Goal: Check status

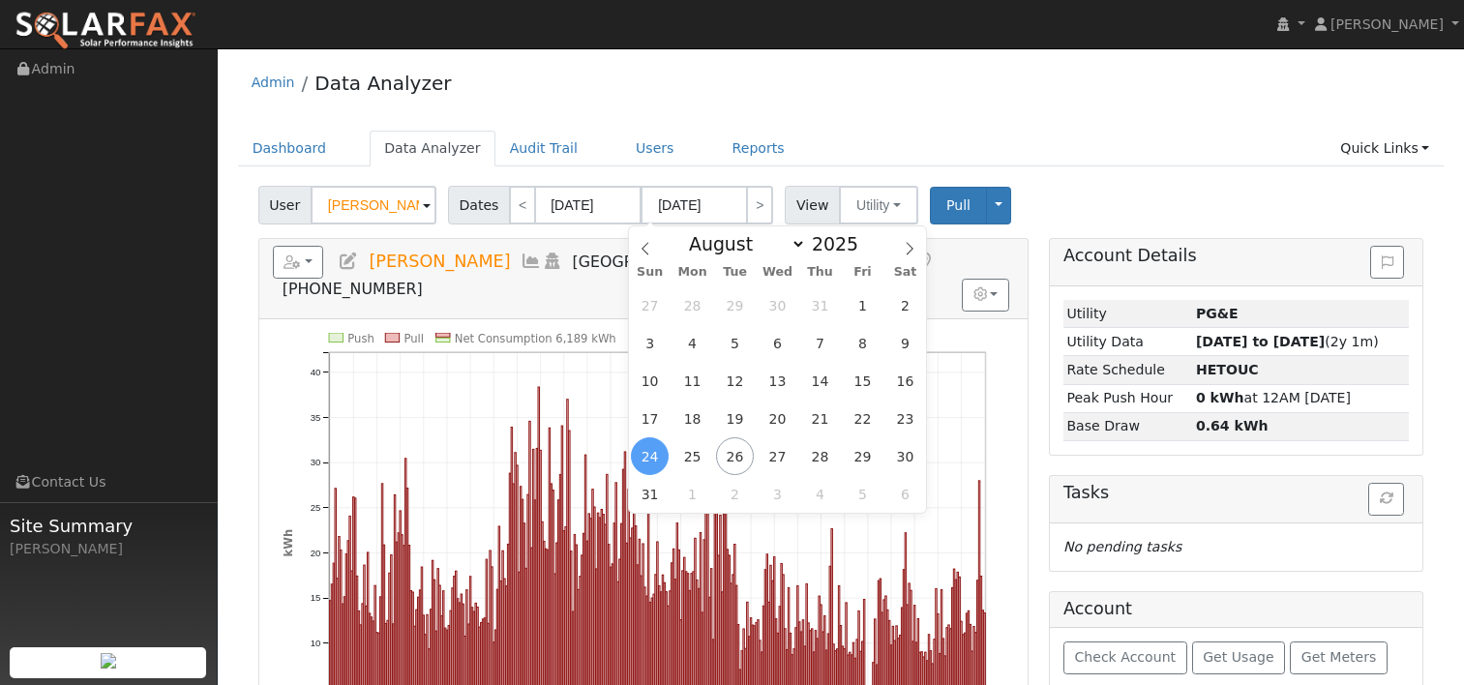
select select "7"
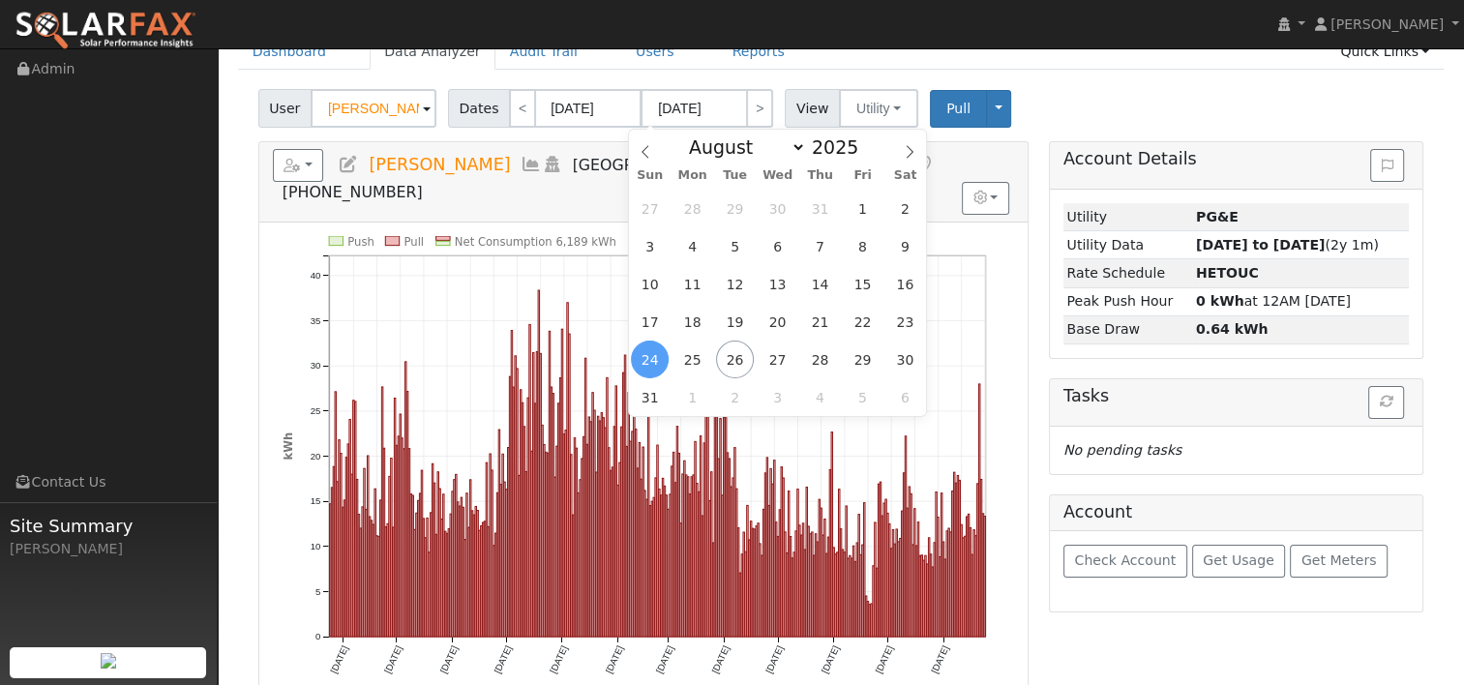
scroll to position [97, 0]
click at [1060, 91] on div "User [PERSON_NAME] Account Default Account Default Account [STREET_ADDRESS] Pri…" at bounding box center [840, 104] width 1173 height 45
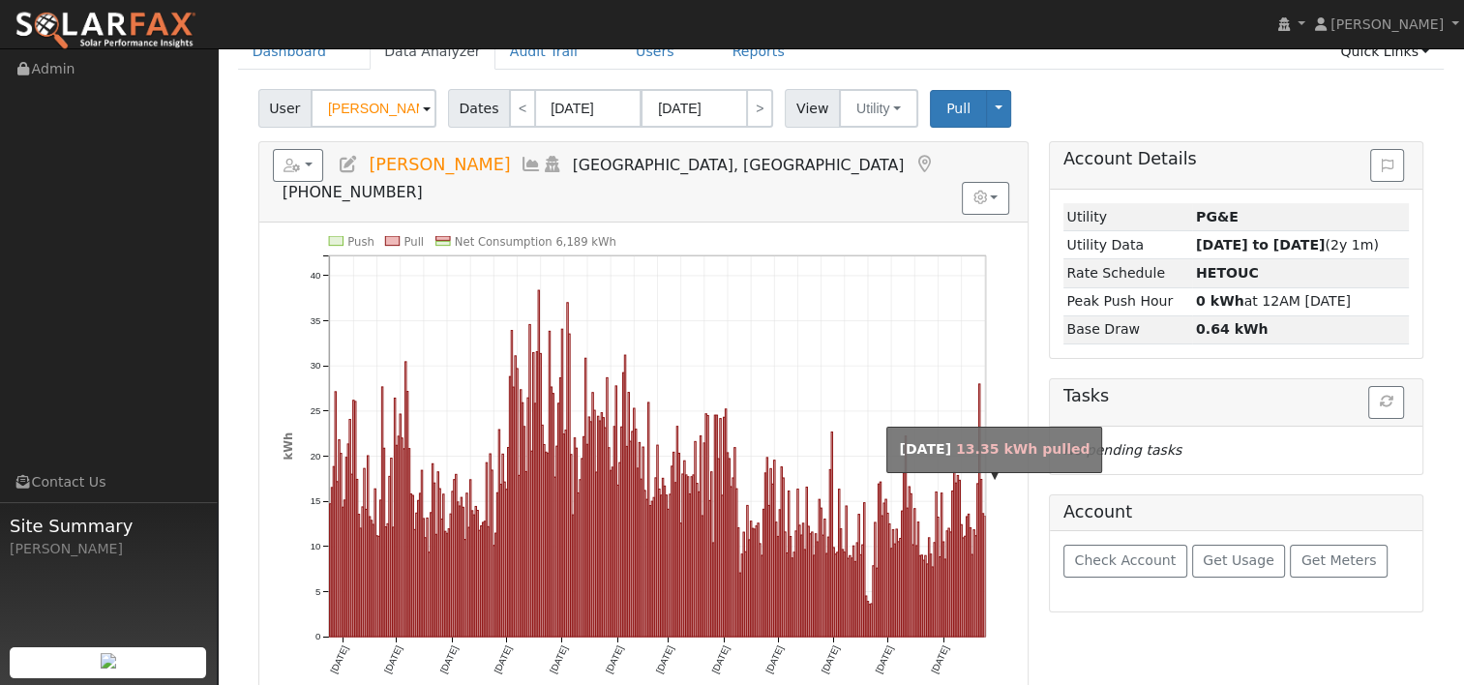
click at [984, 552] on rect "onclick=""" at bounding box center [984, 576] width 1 height 121
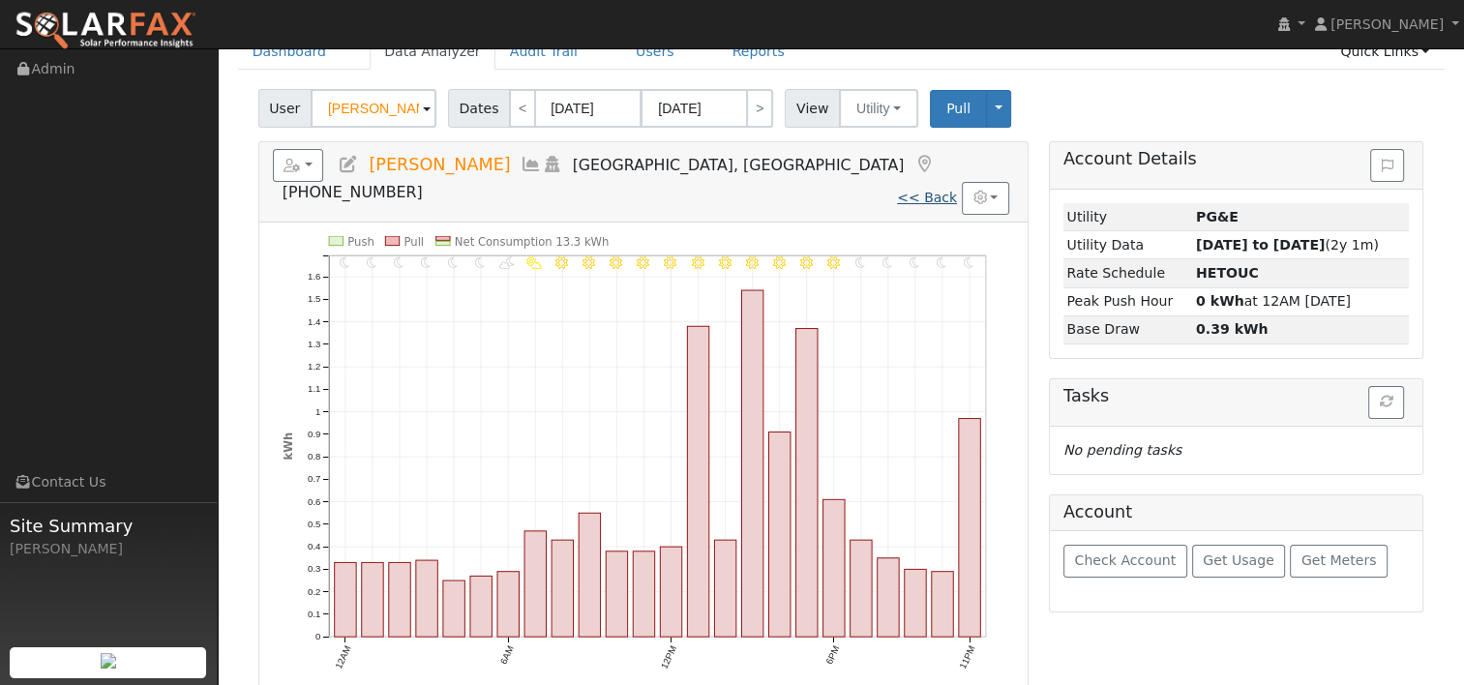
click at [922, 190] on link "<< Back" at bounding box center [927, 197] width 60 height 15
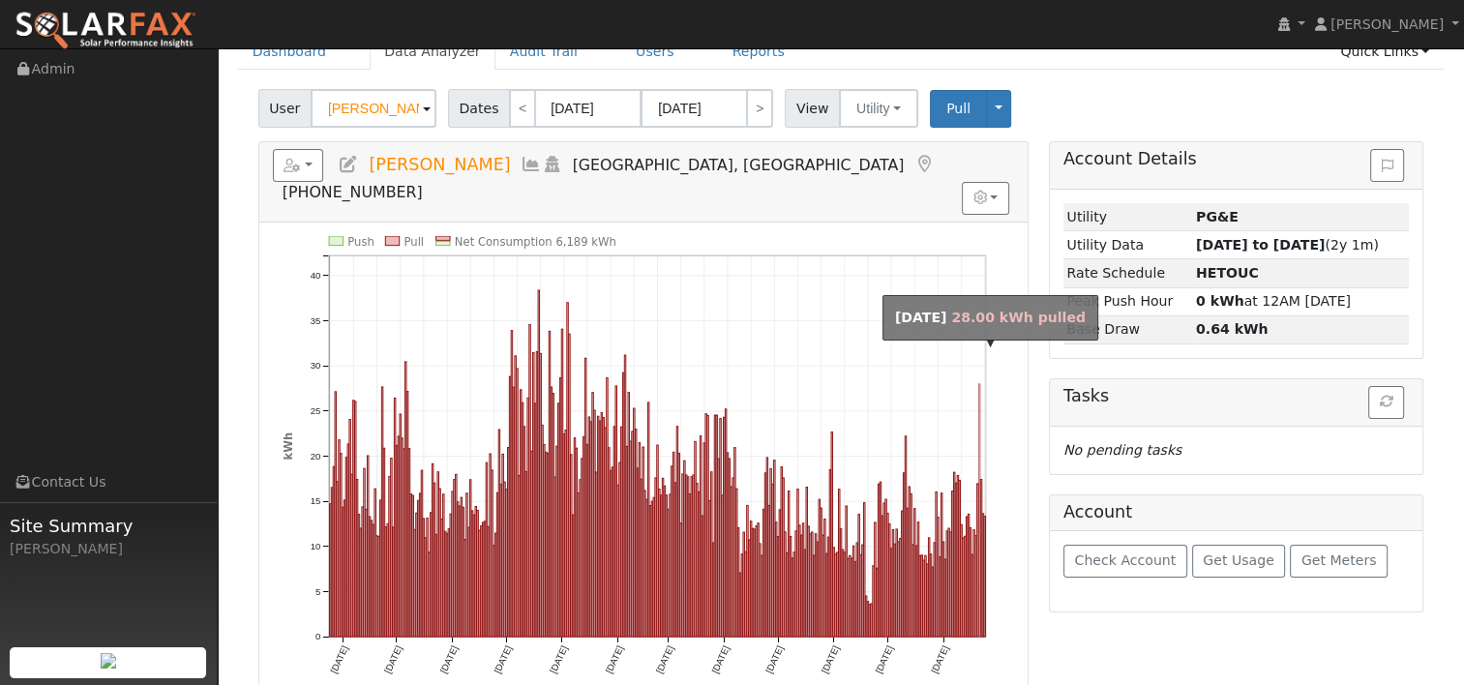
click at [979, 386] on rect "onclick=""" at bounding box center [978, 510] width 1 height 253
type input "[DATE]"
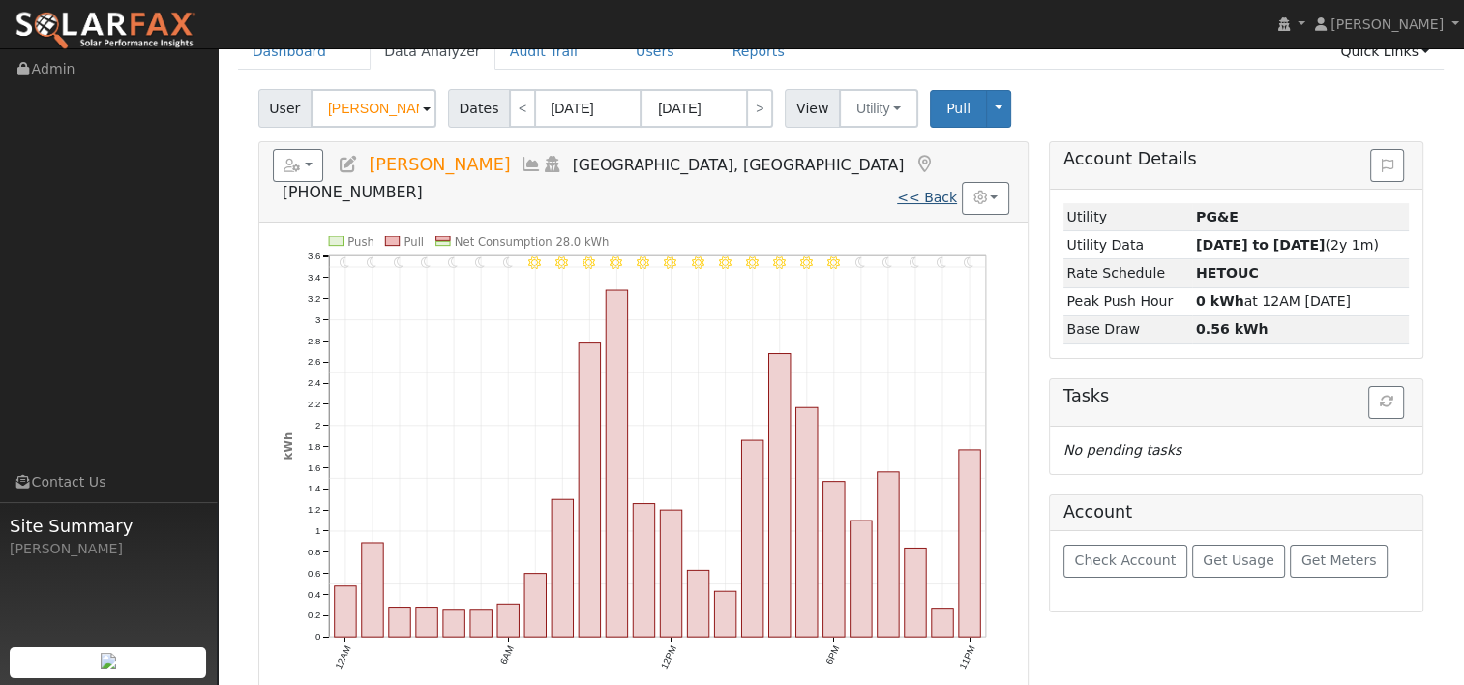
click at [933, 190] on link "<< Back" at bounding box center [927, 197] width 60 height 15
type input "[DATE]"
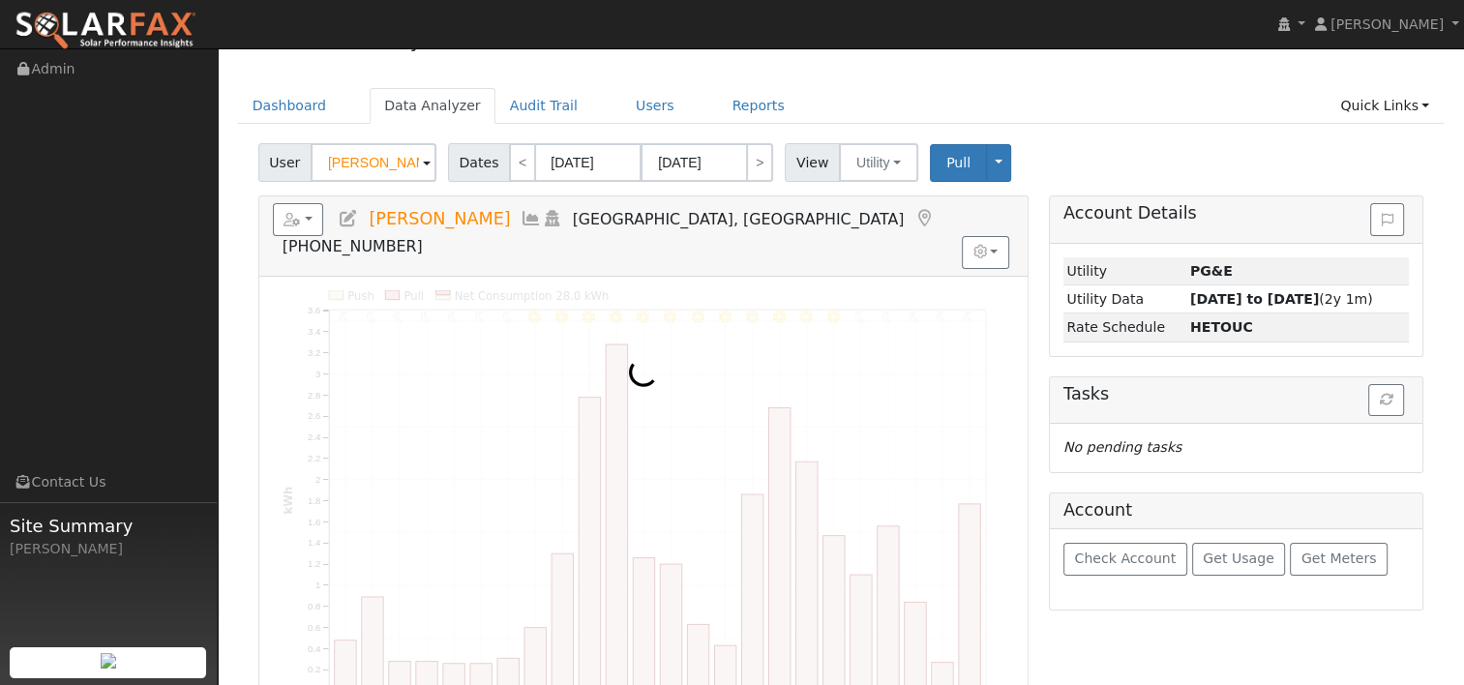
scroll to position [0, 0]
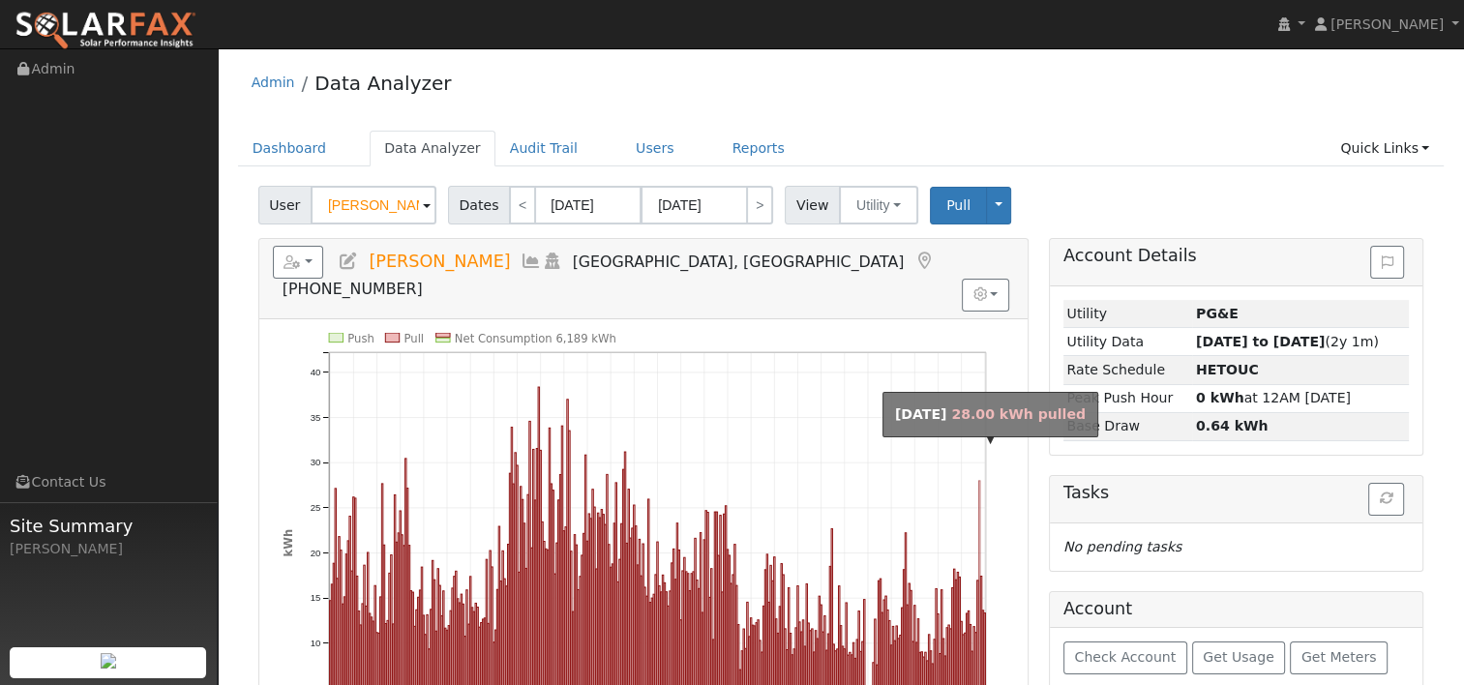
click at [978, 483] on rect "onclick=""" at bounding box center [978, 607] width 1 height 253
type input "[DATE]"
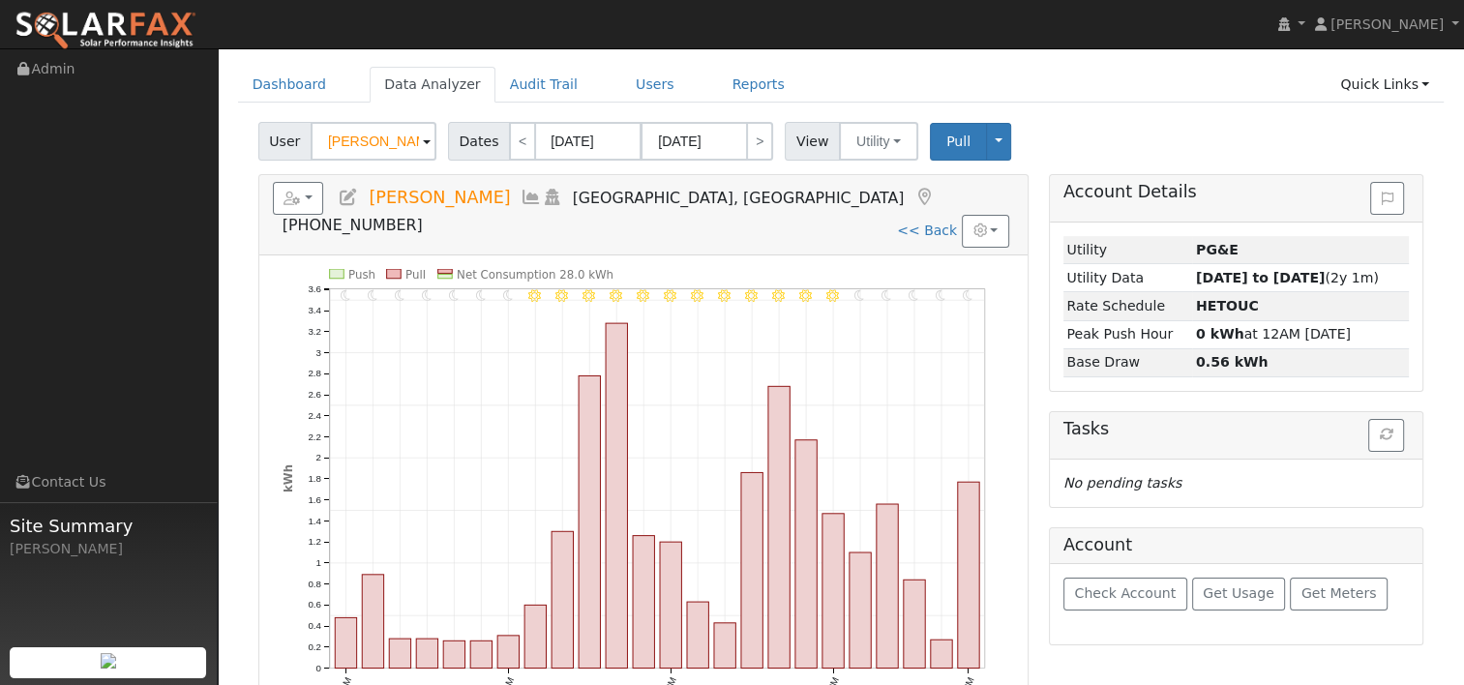
scroll to position [97, 0]
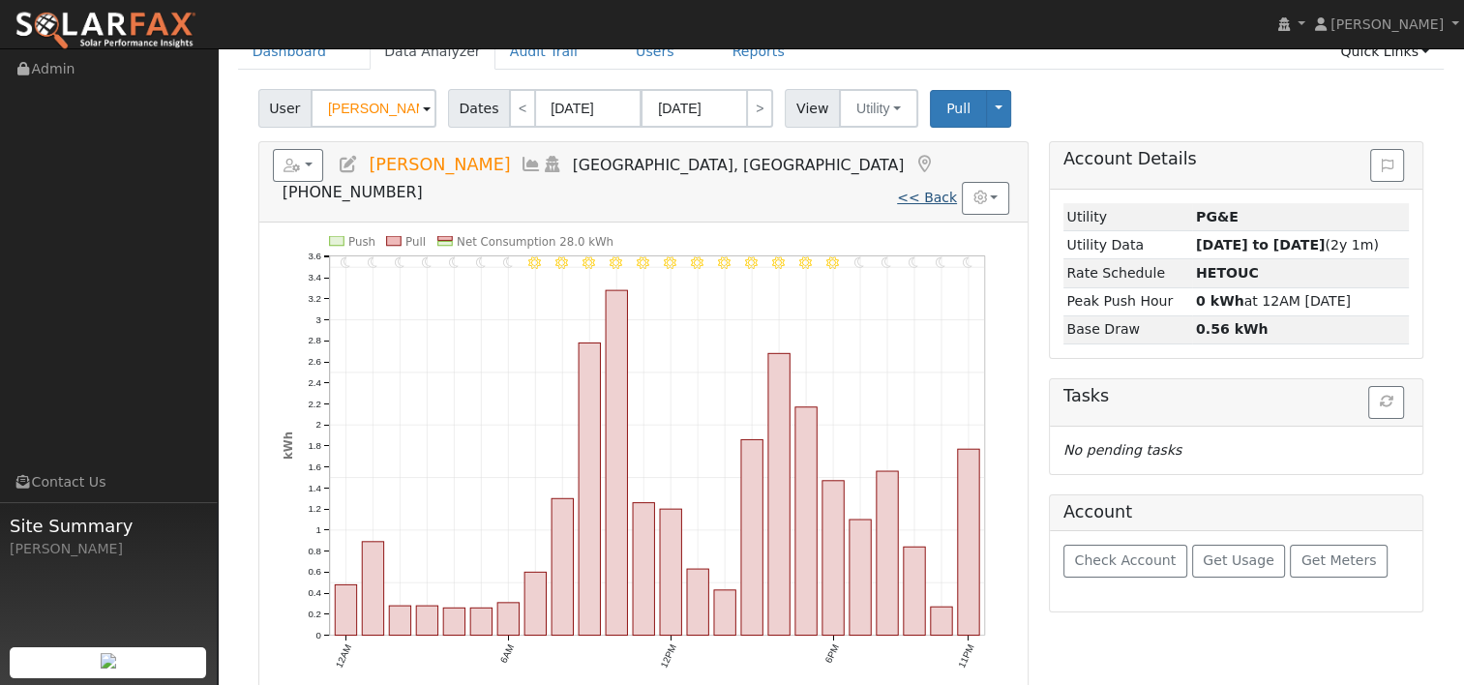
click at [942, 190] on link "<< Back" at bounding box center [927, 197] width 60 height 15
type input "[DATE]"
